Goal: Navigation & Orientation: Find specific page/section

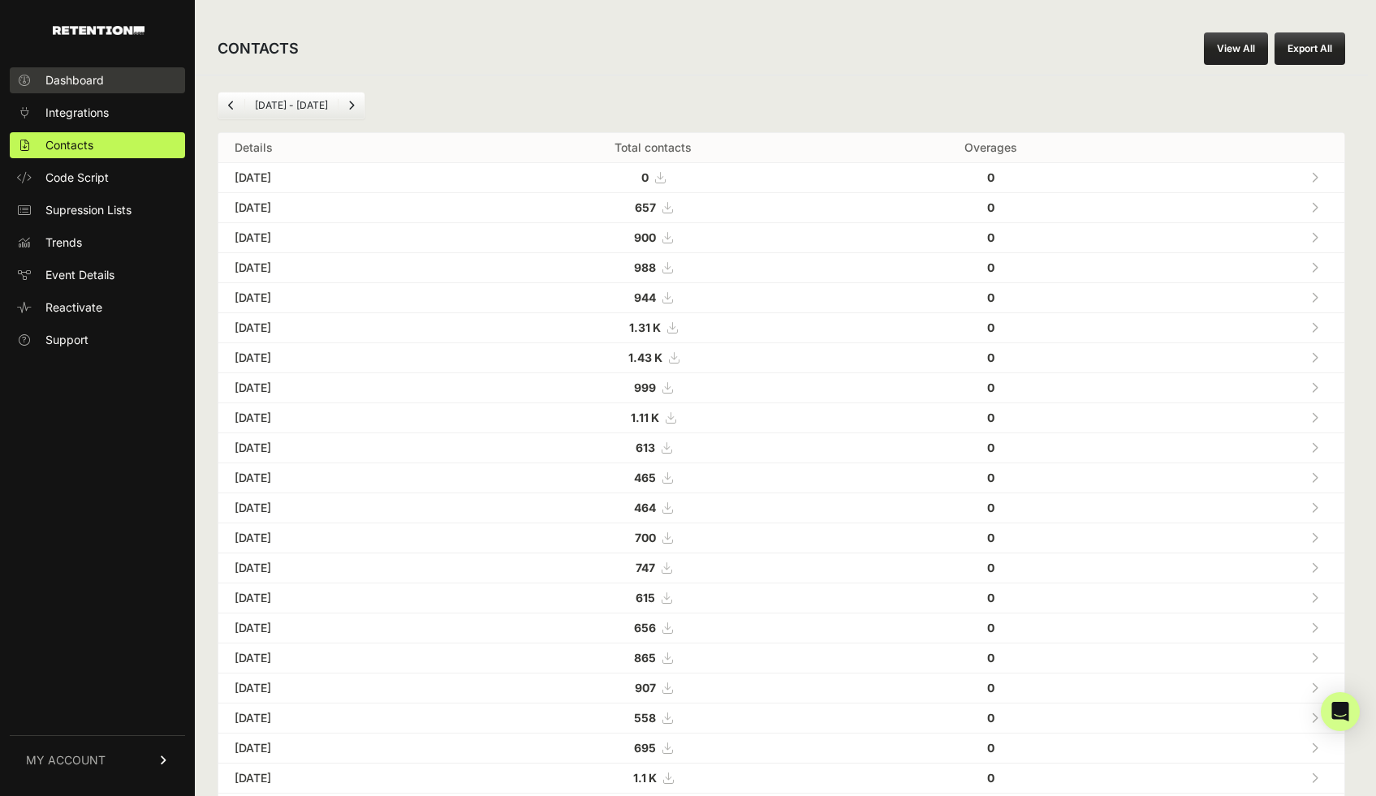
click at [74, 83] on span "Dashboard" at bounding box center [74, 80] width 58 height 16
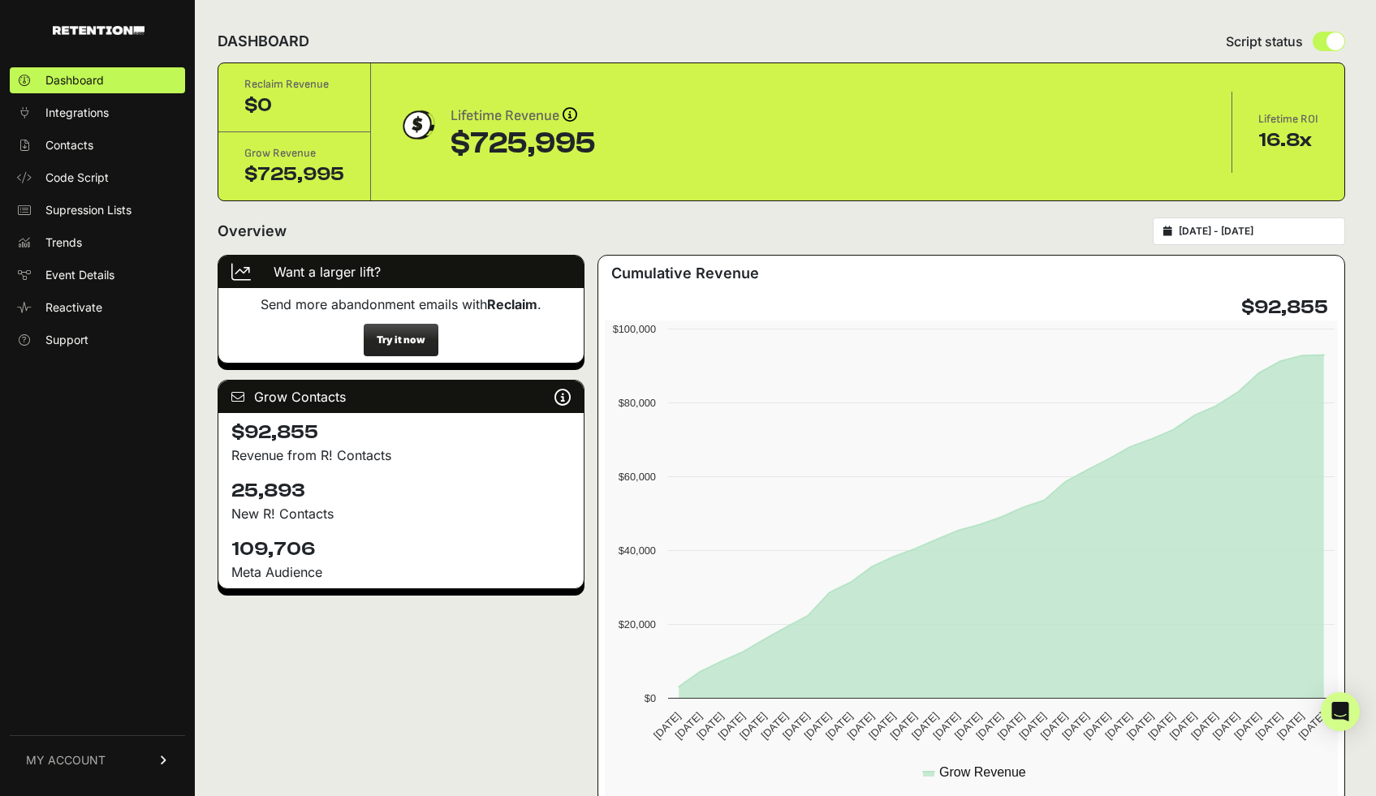
scroll to position [3, 0]
click at [45, 149] on link "Contacts" at bounding box center [97, 145] width 175 height 26
